Goal: Task Accomplishment & Management: Manage account settings

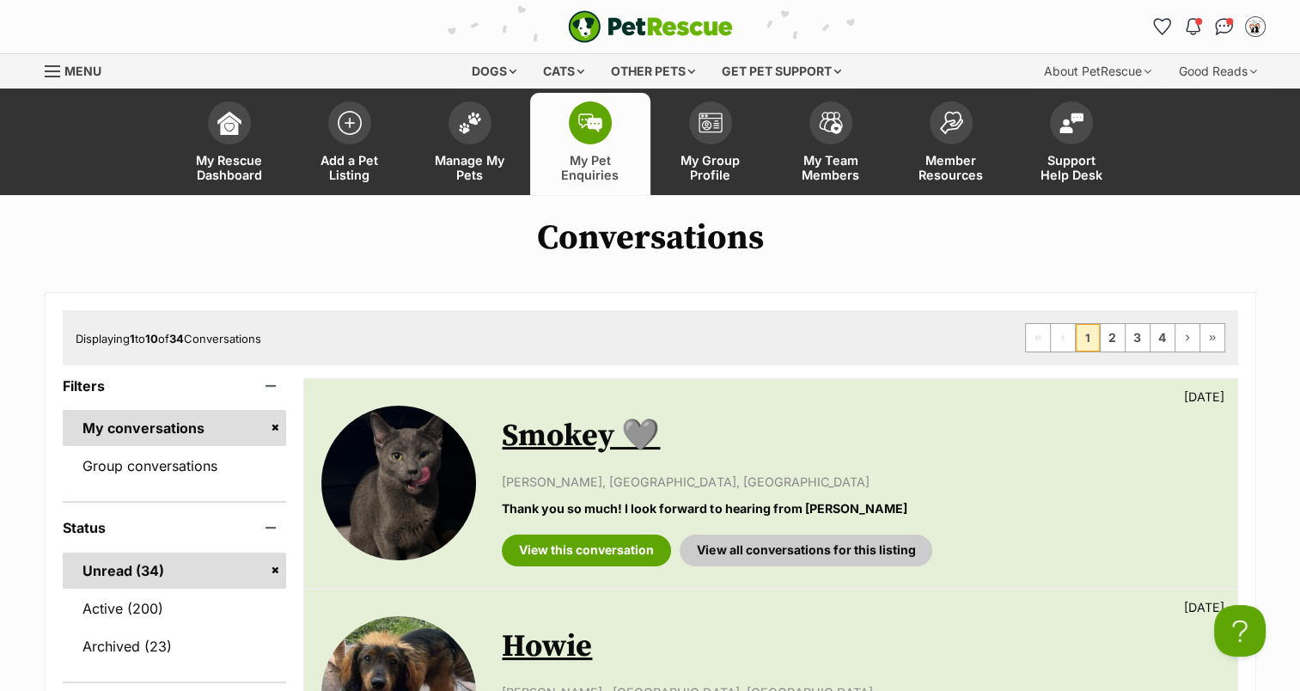
click at [591, 137] on span at bounding box center [590, 122] width 43 height 43
click at [501, 144] on link "Manage My Pets" at bounding box center [470, 144] width 120 height 102
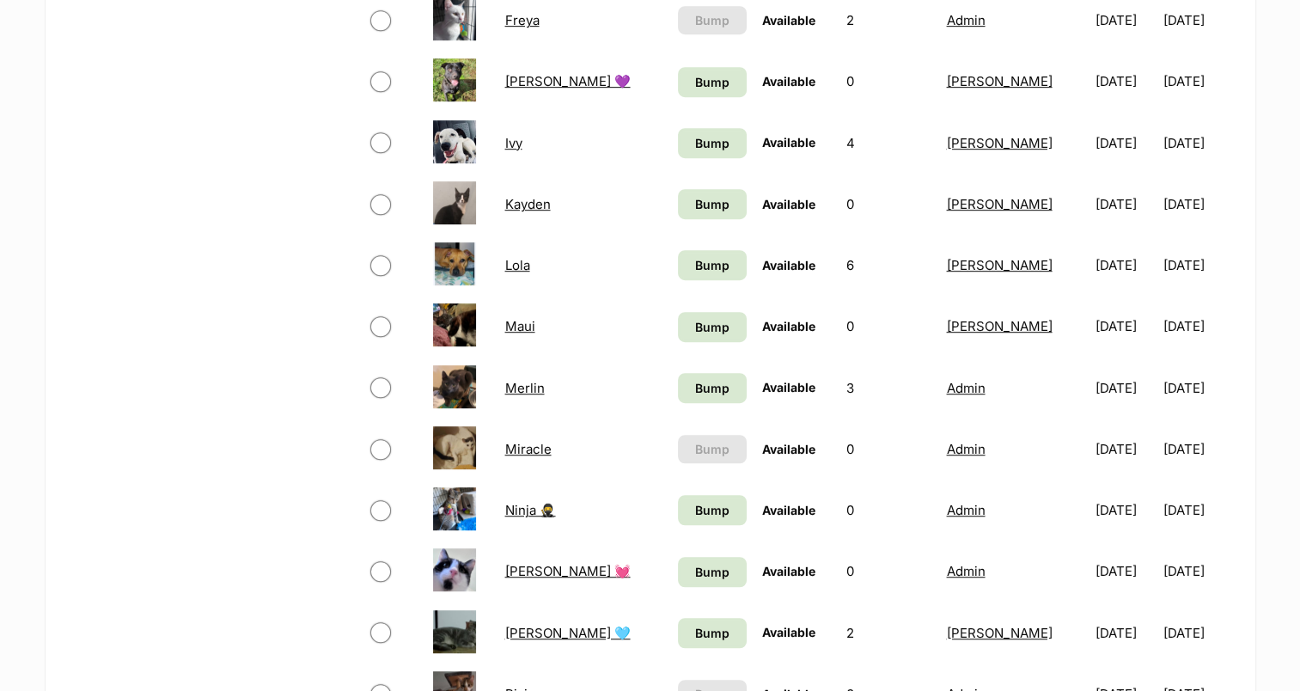
scroll to position [959, 0]
click at [695, 203] on span "Bump" at bounding box center [712, 203] width 34 height 18
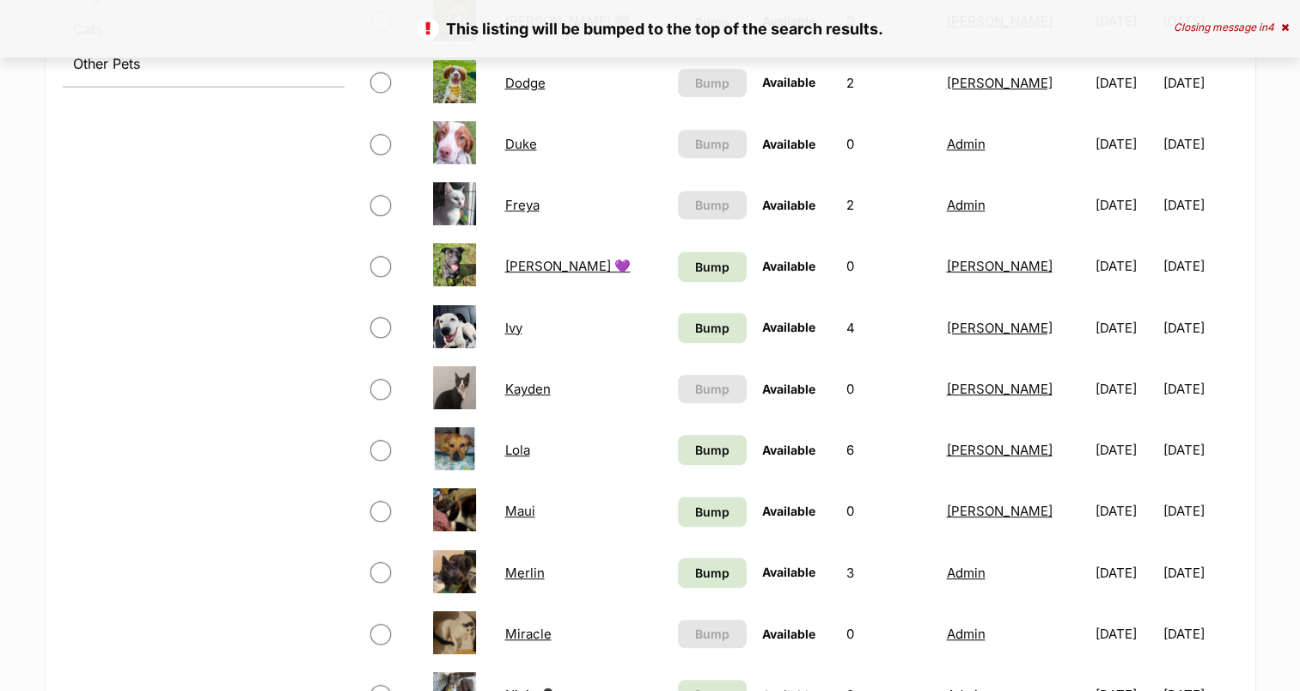
scroll to position [787, 0]
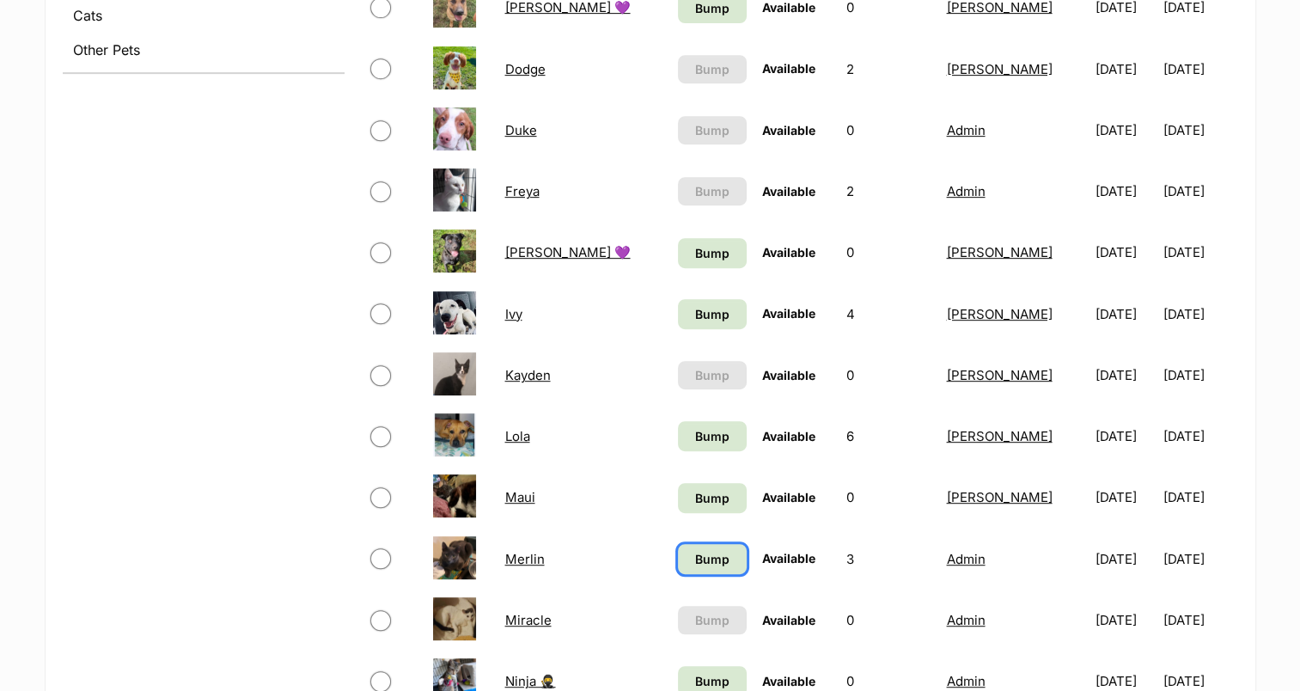
click at [695, 559] on span "Bump" at bounding box center [712, 559] width 34 height 18
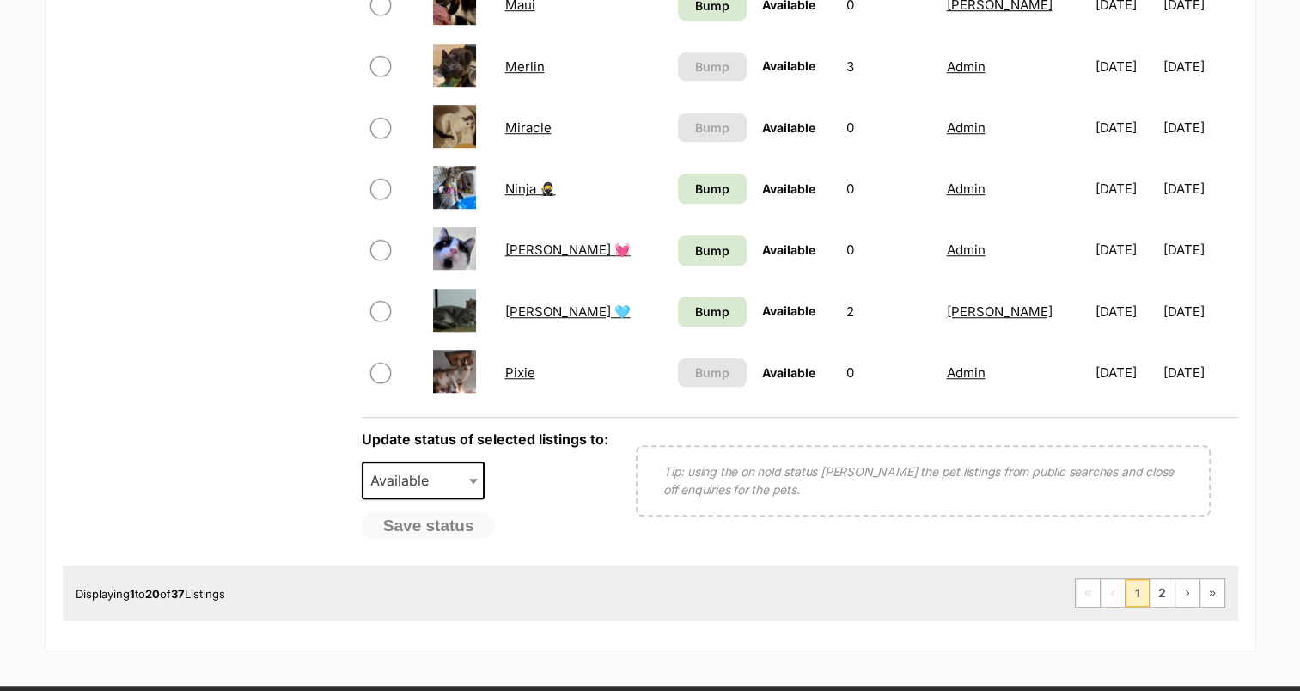
scroll to position [1282, 0]
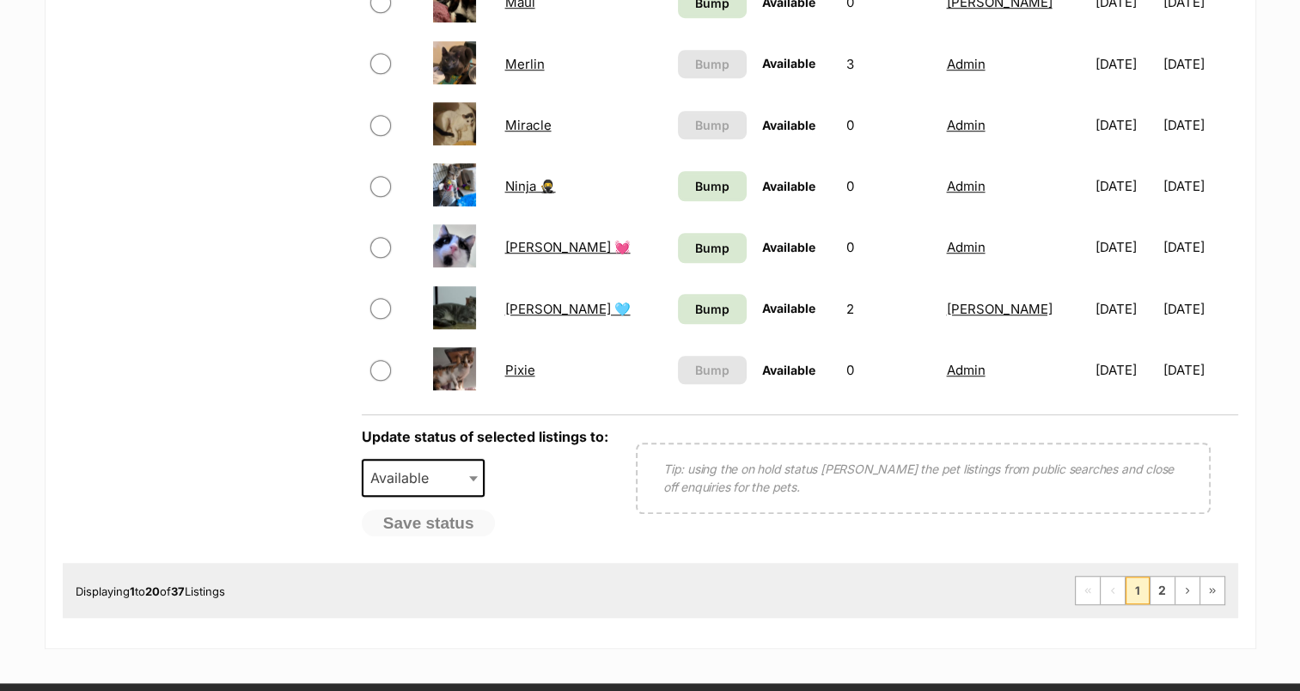
click at [695, 188] on span "Bump" at bounding box center [712, 186] width 34 height 18
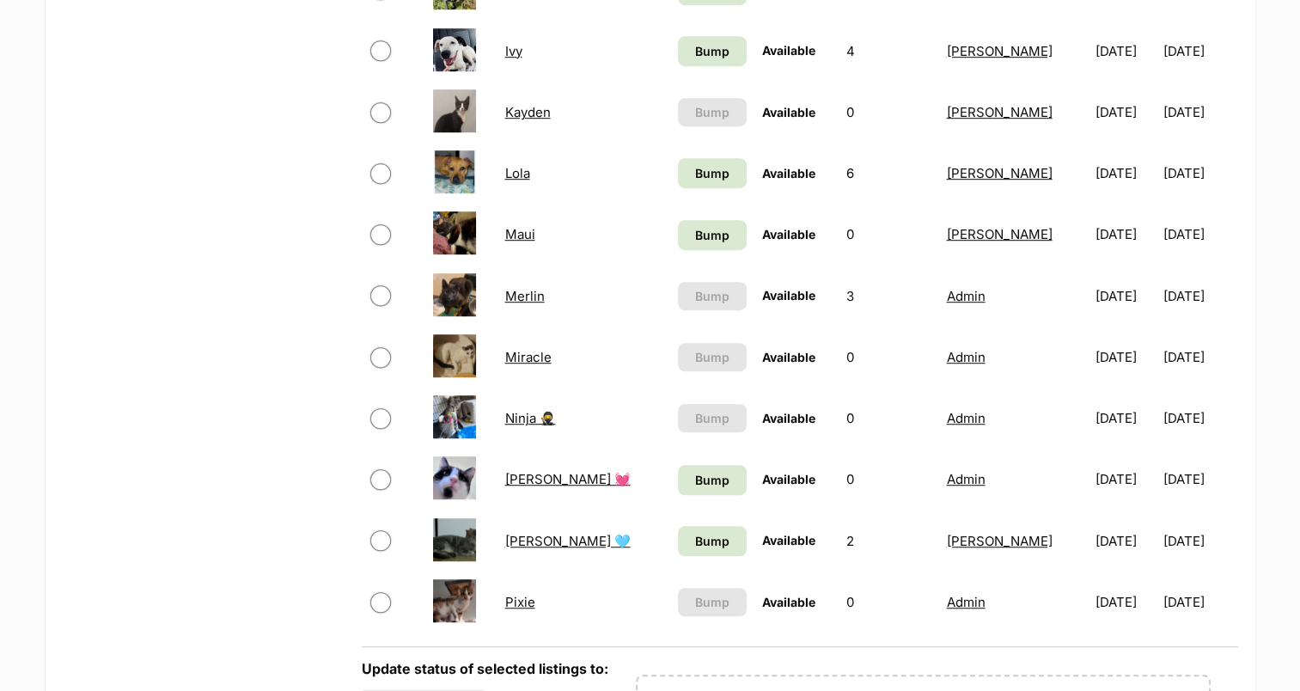
scroll to position [1052, 0]
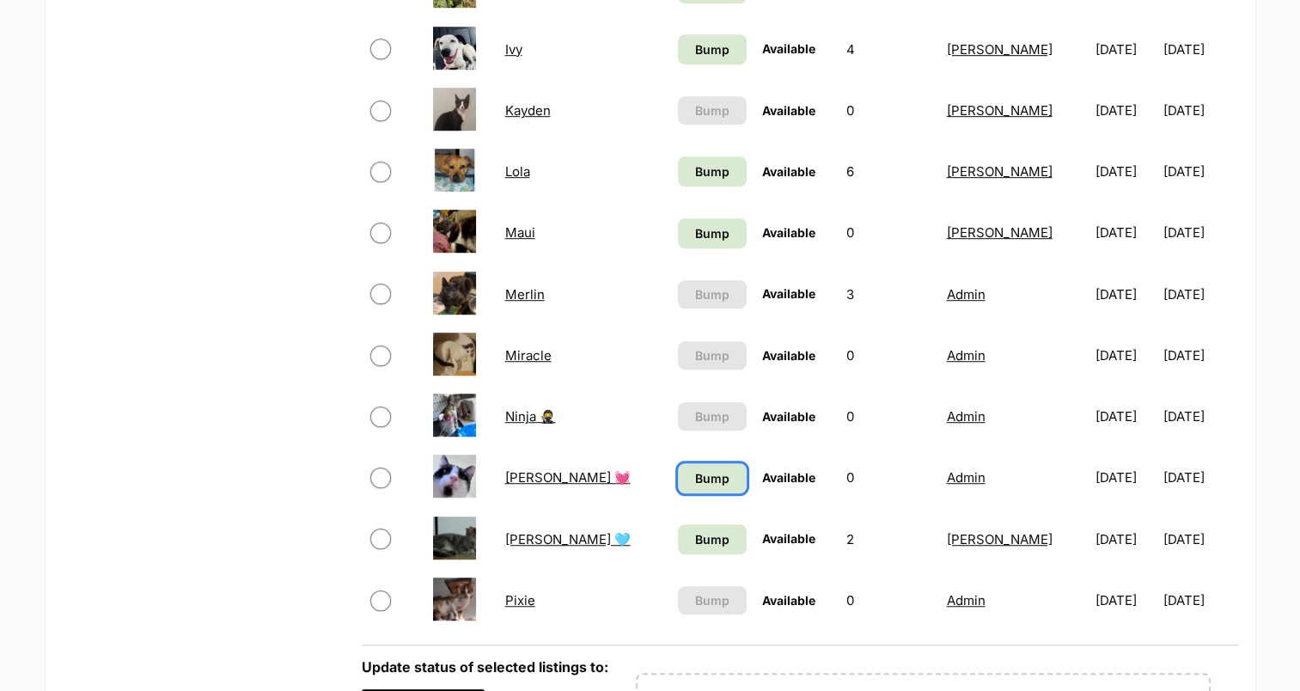
click at [678, 486] on link "Bump" at bounding box center [712, 478] width 69 height 30
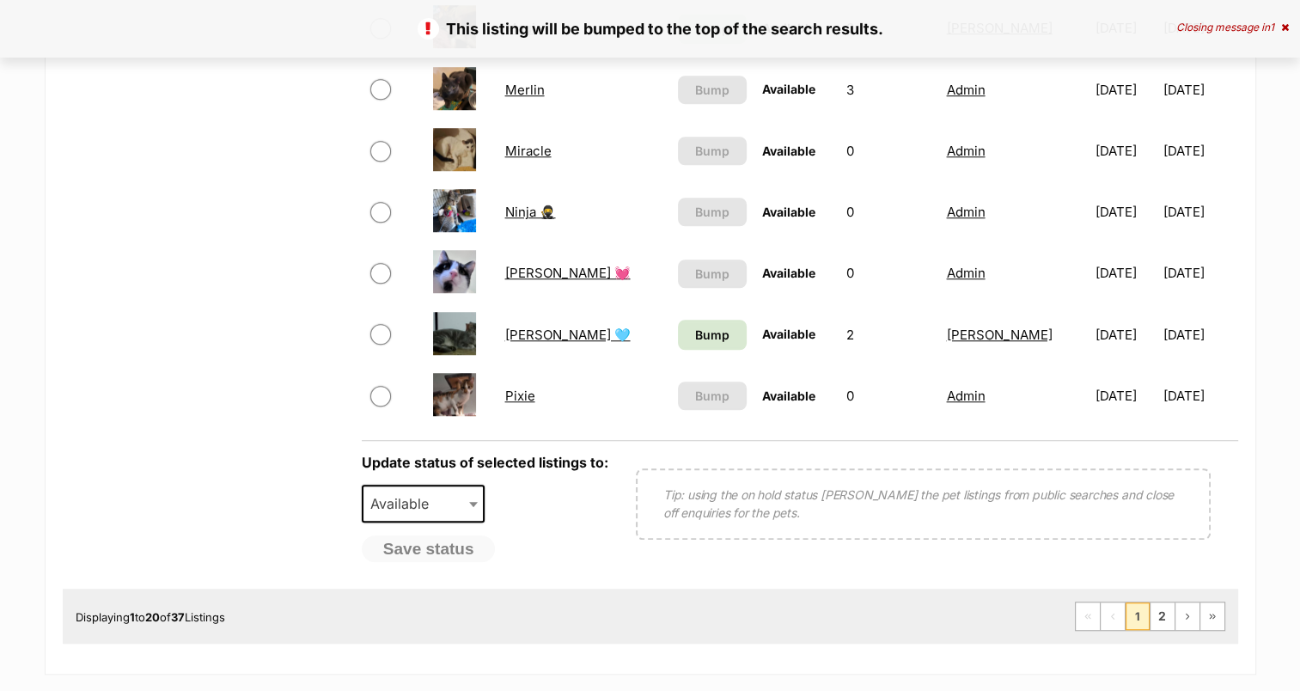
scroll to position [1259, 0]
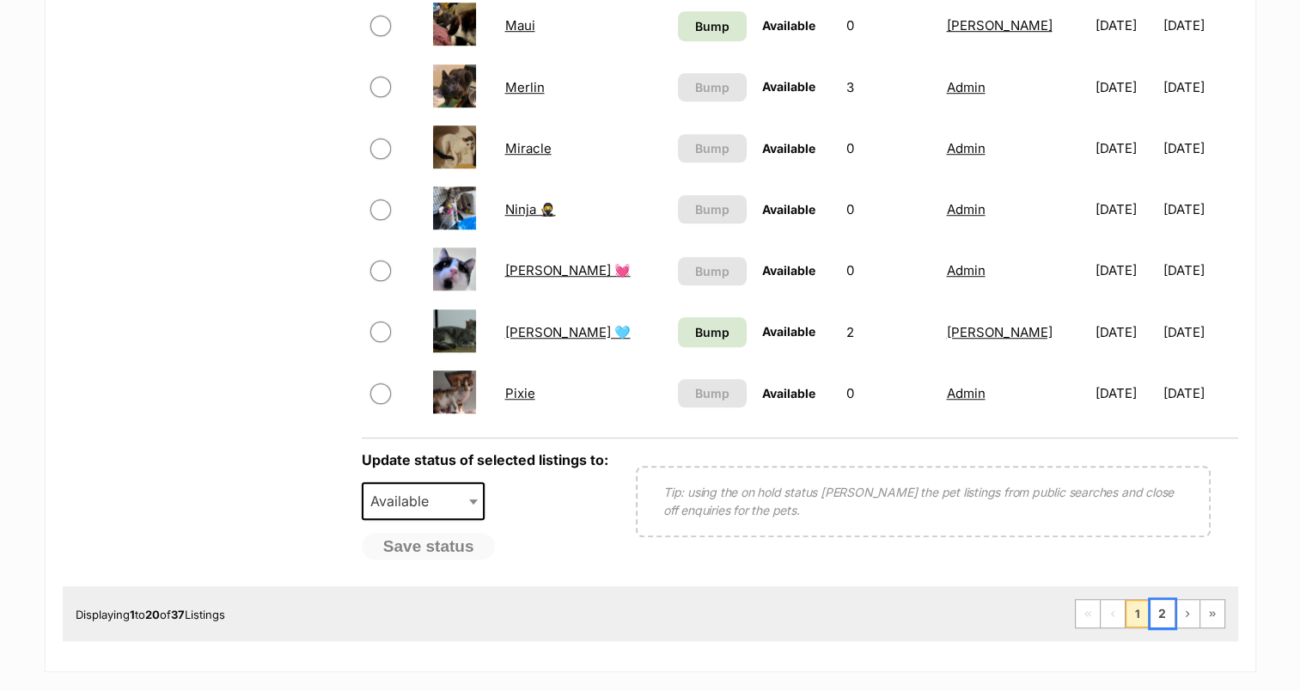
click at [1164, 612] on link "2" at bounding box center [1163, 613] width 24 height 27
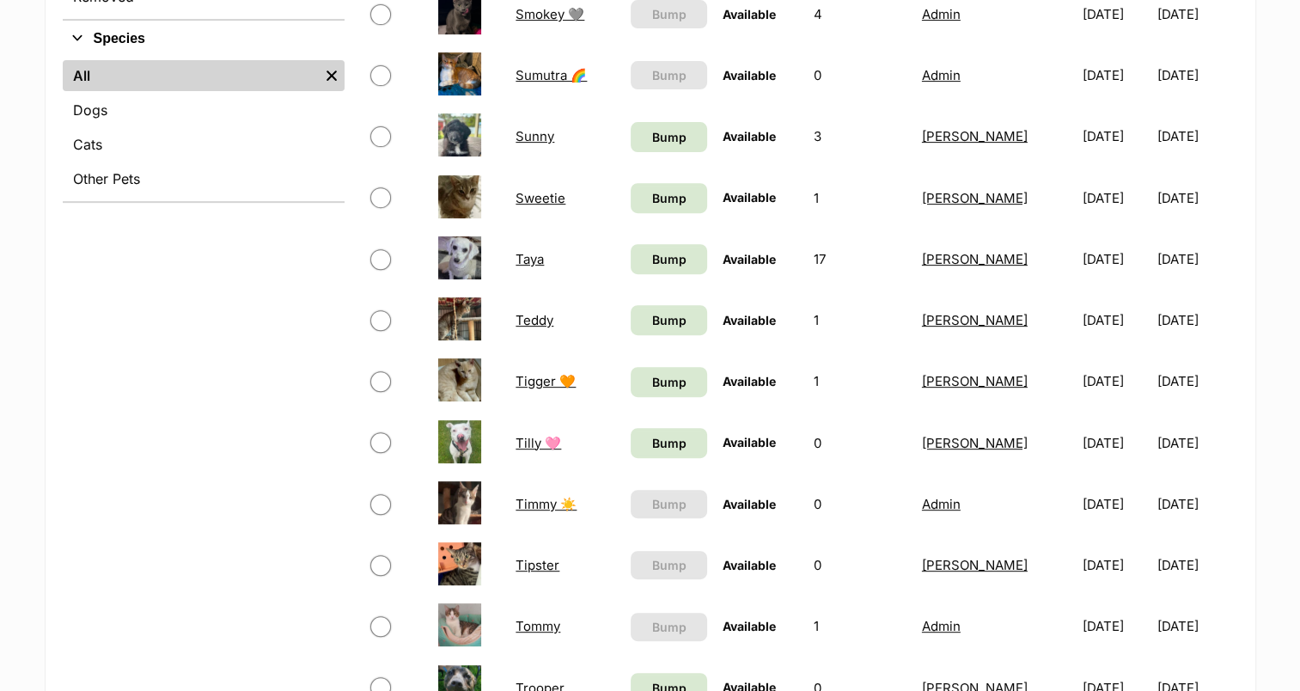
scroll to position [659, 0]
